Goal: Transaction & Acquisition: Purchase product/service

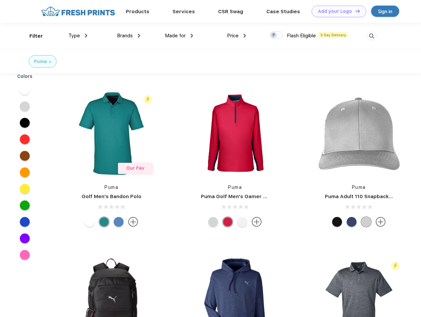
click at [336, 11] on link "Add your Logo Design Tool" at bounding box center [338, 12] width 54 height 12
click at [0, 0] on div "Design Tool" at bounding box center [0, 0] width 0 height 0
click at [354, 11] on link "Add your Logo Design Tool" at bounding box center [338, 12] width 54 height 12
click at [32, 36] on div "Filter" at bounding box center [36, 36] width 14 height 8
click at [78, 36] on span "Type" at bounding box center [74, 36] width 12 height 6
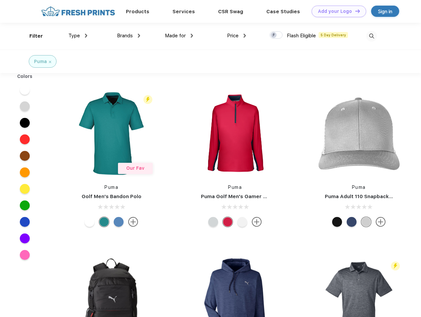
click at [128, 36] on span "Brands" at bounding box center [125, 36] width 16 height 6
click at [179, 36] on span "Made for" at bounding box center [175, 36] width 21 height 6
click at [236, 36] on span "Price" at bounding box center [233, 36] width 12 height 6
click at [276, 35] on div at bounding box center [275, 34] width 13 height 7
click at [274, 35] on input "checkbox" at bounding box center [271, 33] width 4 height 4
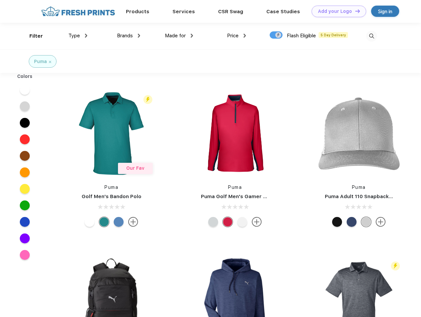
click at [371, 36] on img at bounding box center [371, 36] width 11 height 11
